Goal: Information Seeking & Learning: Find specific page/section

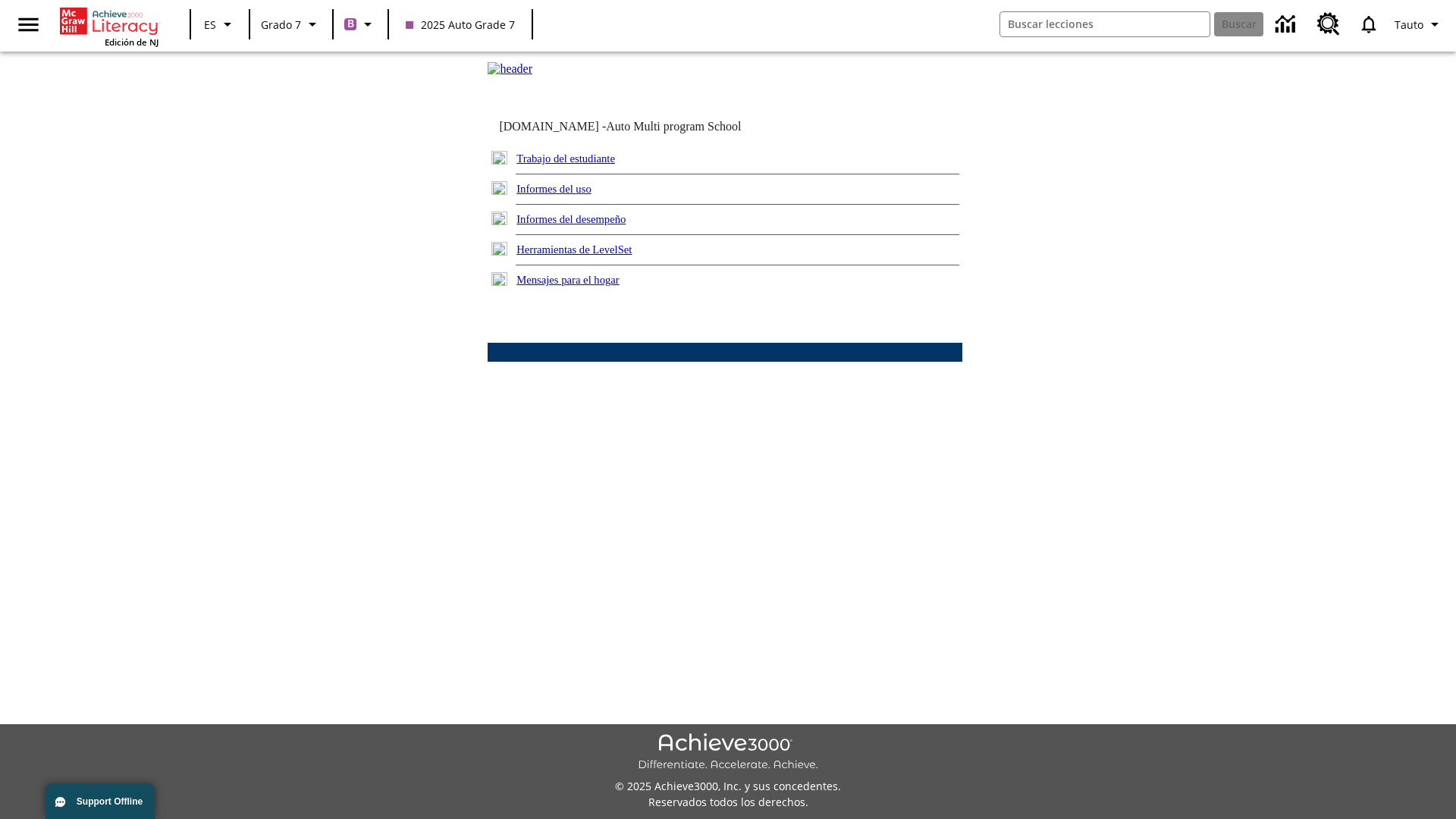
click at [584, 165] on link "Trabajo del estudiante" at bounding box center [565, 159] width 98 height 12
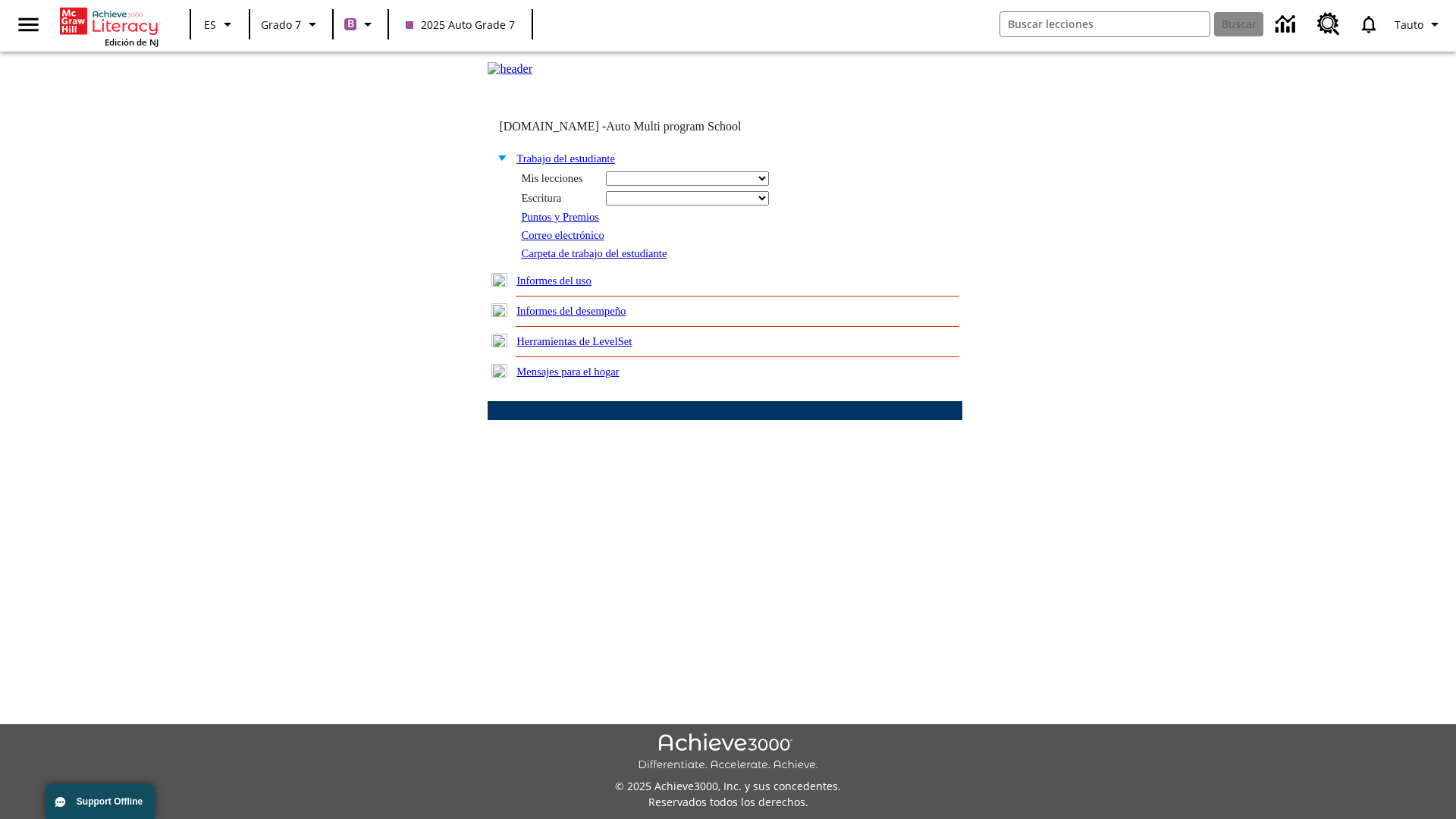
click at [567, 241] on link "Correo electrónico" at bounding box center [562, 235] width 82 height 12
